Goal: Task Accomplishment & Management: Use online tool/utility

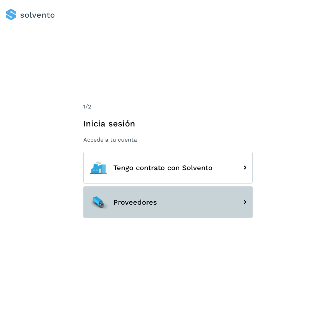
click at [146, 210] on button "Proveedores" at bounding box center [167, 202] width 169 height 32
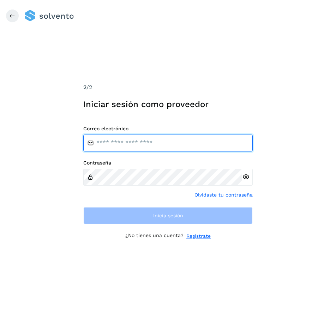
click at [121, 145] on input "email" at bounding box center [167, 143] width 169 height 17
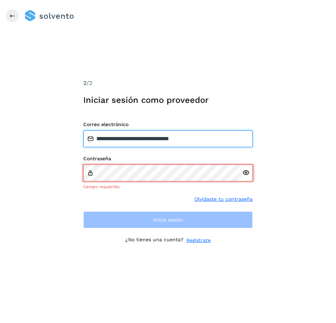
type input "**********"
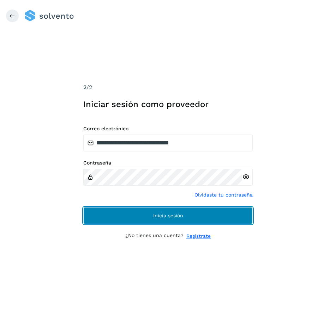
click at [131, 211] on button "Inicia sesión" at bounding box center [167, 215] width 169 height 17
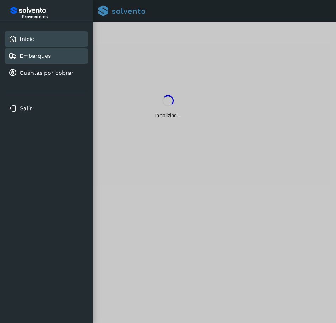
click at [39, 56] on link "Embarques" at bounding box center [35, 56] width 31 height 7
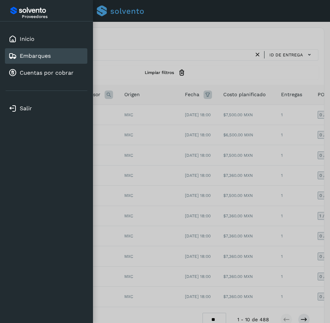
click at [153, 53] on div at bounding box center [165, 161] width 330 height 323
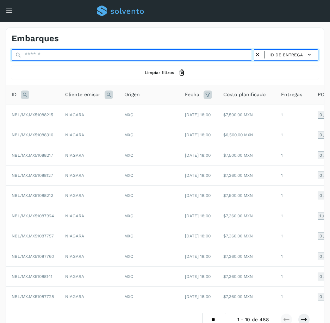
click at [120, 53] on input "text" at bounding box center [133, 54] width 243 height 11
paste input "**********"
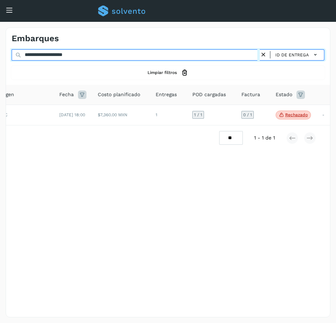
scroll to position [0, 126]
type input "**********"
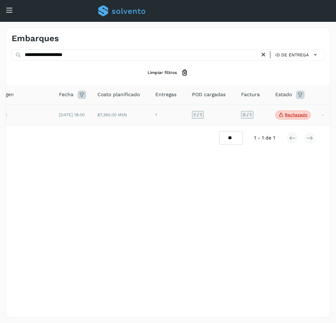
click at [266, 118] on td "0 / 1" at bounding box center [252, 115] width 34 height 21
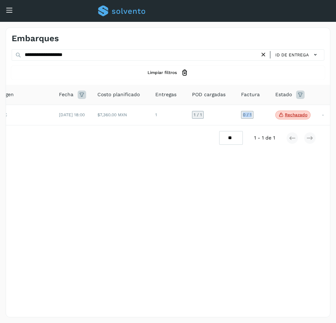
scroll to position [0, 0]
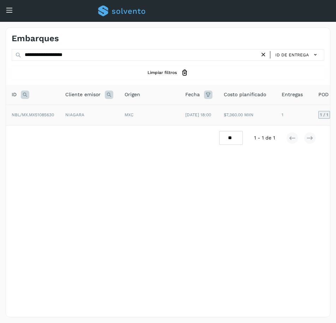
click at [109, 108] on td "NIAGARA" at bounding box center [89, 115] width 59 height 21
click at [98, 115] on td "NIAGARA" at bounding box center [89, 115] width 59 height 21
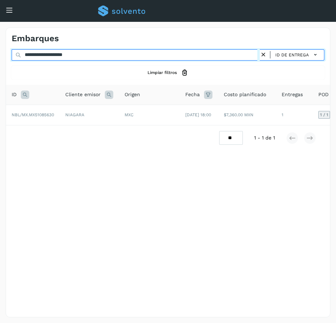
drag, startPoint x: 85, startPoint y: 54, endPoint x: -114, endPoint y: 65, distance: 199.5
click at [0, 65] on html "**********" at bounding box center [168, 161] width 336 height 323
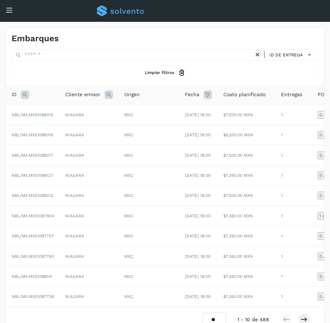
click at [22, 96] on icon at bounding box center [25, 95] width 8 height 8
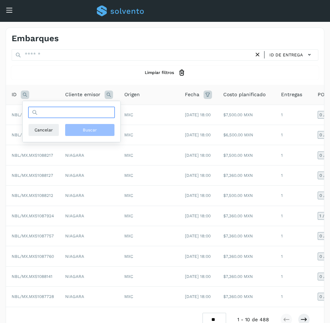
click at [40, 114] on input "text" at bounding box center [71, 112] width 87 height 11
paste input "**********"
type input "**********"
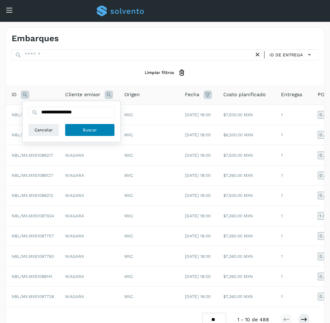
click at [81, 132] on button "Buscar" at bounding box center [90, 130] width 50 height 13
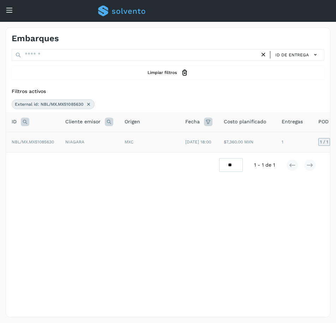
click at [192, 145] on span "[DATE] 18:00" at bounding box center [198, 142] width 26 height 5
click at [141, 145] on div "MXC" at bounding box center [148, 142] width 49 height 6
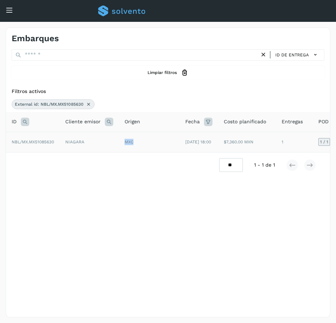
click at [141, 145] on div "MXC" at bounding box center [148, 142] width 49 height 6
click at [149, 143] on div "MXC" at bounding box center [148, 142] width 49 height 6
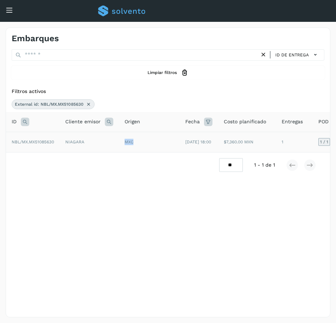
click at [149, 143] on div "MXC" at bounding box center [148, 142] width 49 height 6
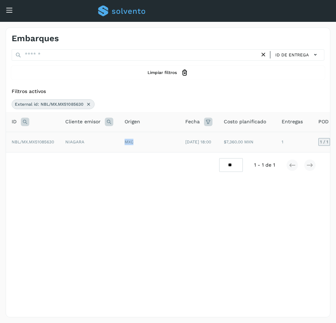
click at [149, 143] on div "MXC" at bounding box center [148, 142] width 49 height 6
click at [251, 145] on td "$7,360.00 MXN" at bounding box center [247, 142] width 58 height 21
click at [299, 152] on td "1" at bounding box center [294, 142] width 37 height 21
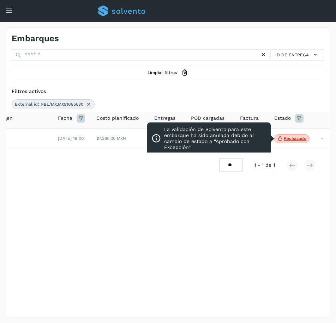
scroll to position [0, 127]
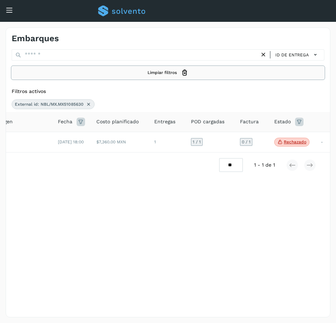
click at [215, 75] on button "Limpiar filtros" at bounding box center [168, 72] width 312 height 13
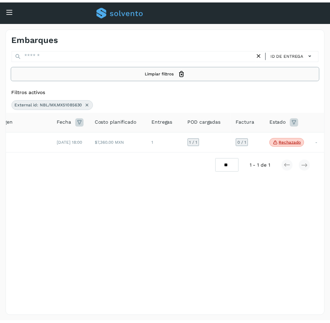
scroll to position [0, 67]
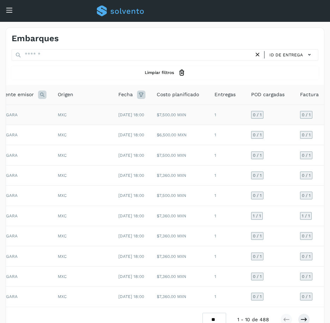
click at [145, 116] on td "[DATE] 18:00" at bounding box center [132, 115] width 38 height 20
click at [150, 139] on td "[DATE] 18:00" at bounding box center [132, 135] width 38 height 20
click at [144, 165] on td "[DATE] 18:00" at bounding box center [132, 155] width 38 height 20
click at [144, 185] on td "[DATE] 18:00" at bounding box center [132, 175] width 38 height 20
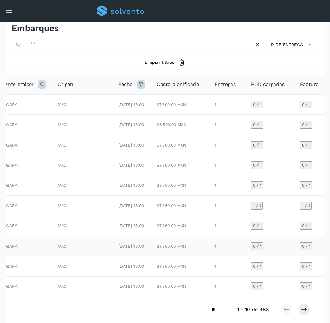
scroll to position [0, 0]
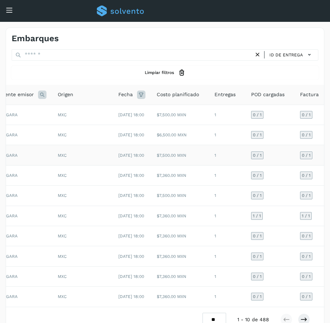
click at [148, 155] on td "[DATE] 18:00" at bounding box center [132, 155] width 38 height 20
click at [140, 185] on td "[DATE] 18:00" at bounding box center [132, 175] width 38 height 20
click at [139, 198] on span "[DATE] 18:00" at bounding box center [131, 195] width 26 height 5
click at [141, 226] on td "[DATE] 18:00" at bounding box center [132, 216] width 38 height 20
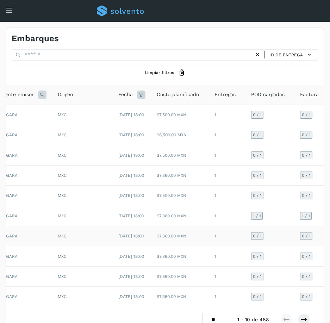
click at [136, 246] on td "[DATE] 18:00" at bounding box center [132, 236] width 38 height 20
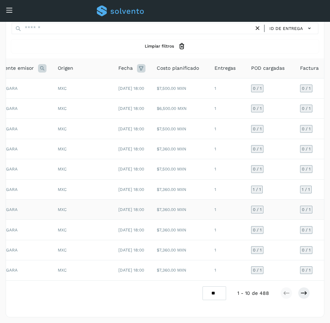
scroll to position [73, 0]
click at [126, 224] on td "[DATE] 18:00" at bounding box center [132, 230] width 38 height 20
click at [124, 248] on span "[DATE] 18:00" at bounding box center [131, 250] width 26 height 5
click at [140, 268] on span "[DATE] 18:00" at bounding box center [131, 270] width 26 height 5
